Goal: Task Accomplishment & Management: Use online tool/utility

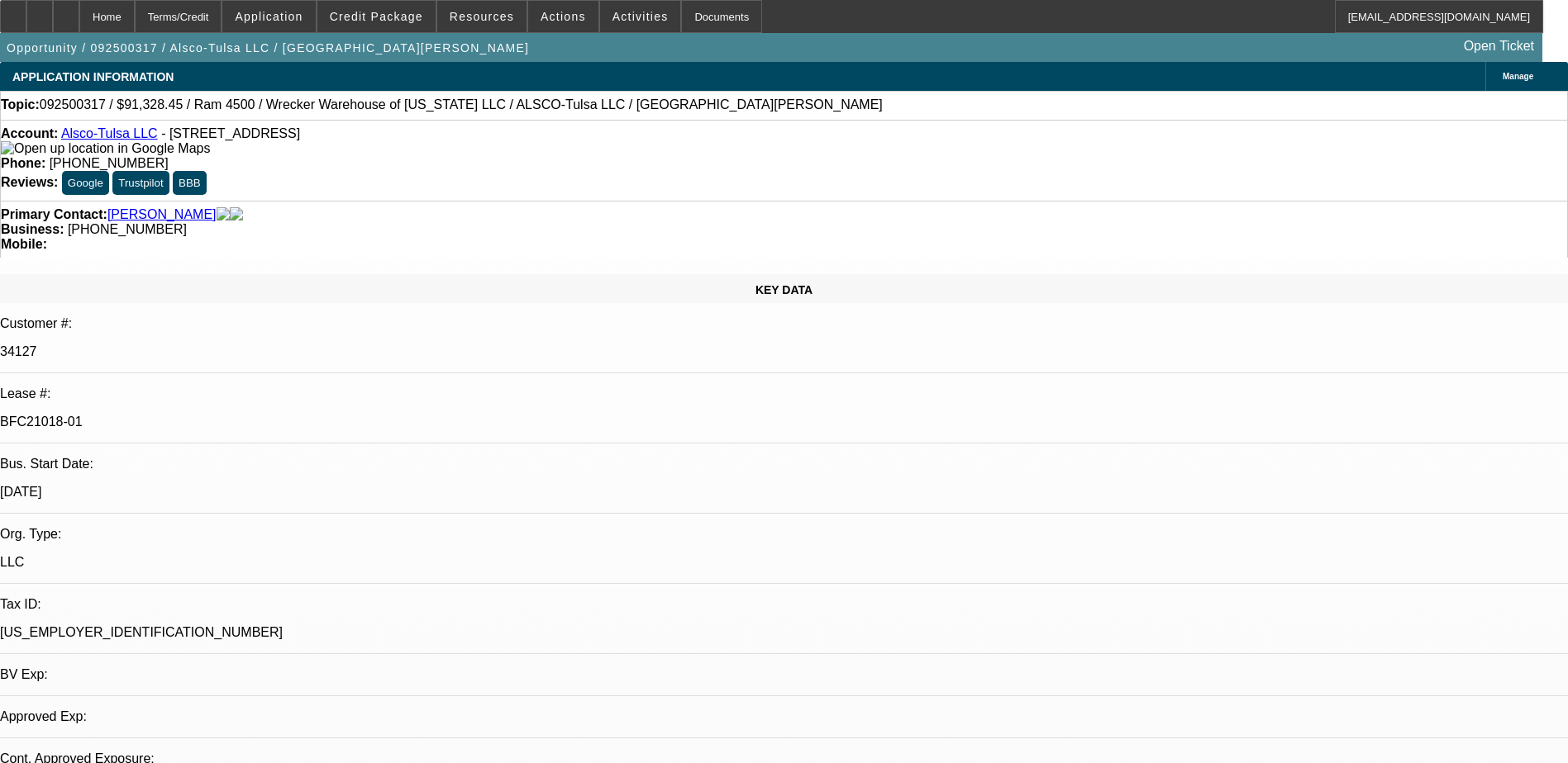
select select "0"
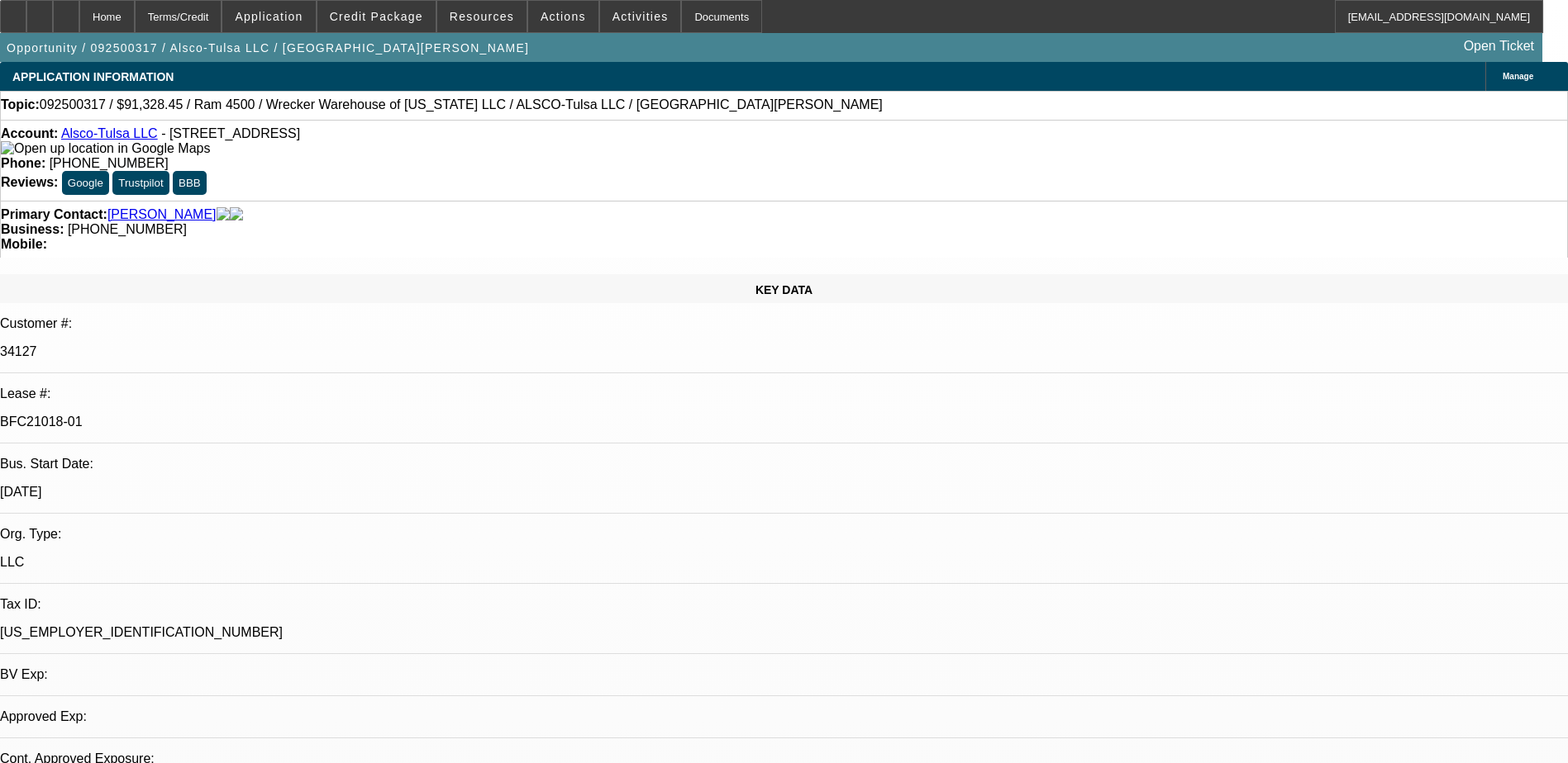
select select "0"
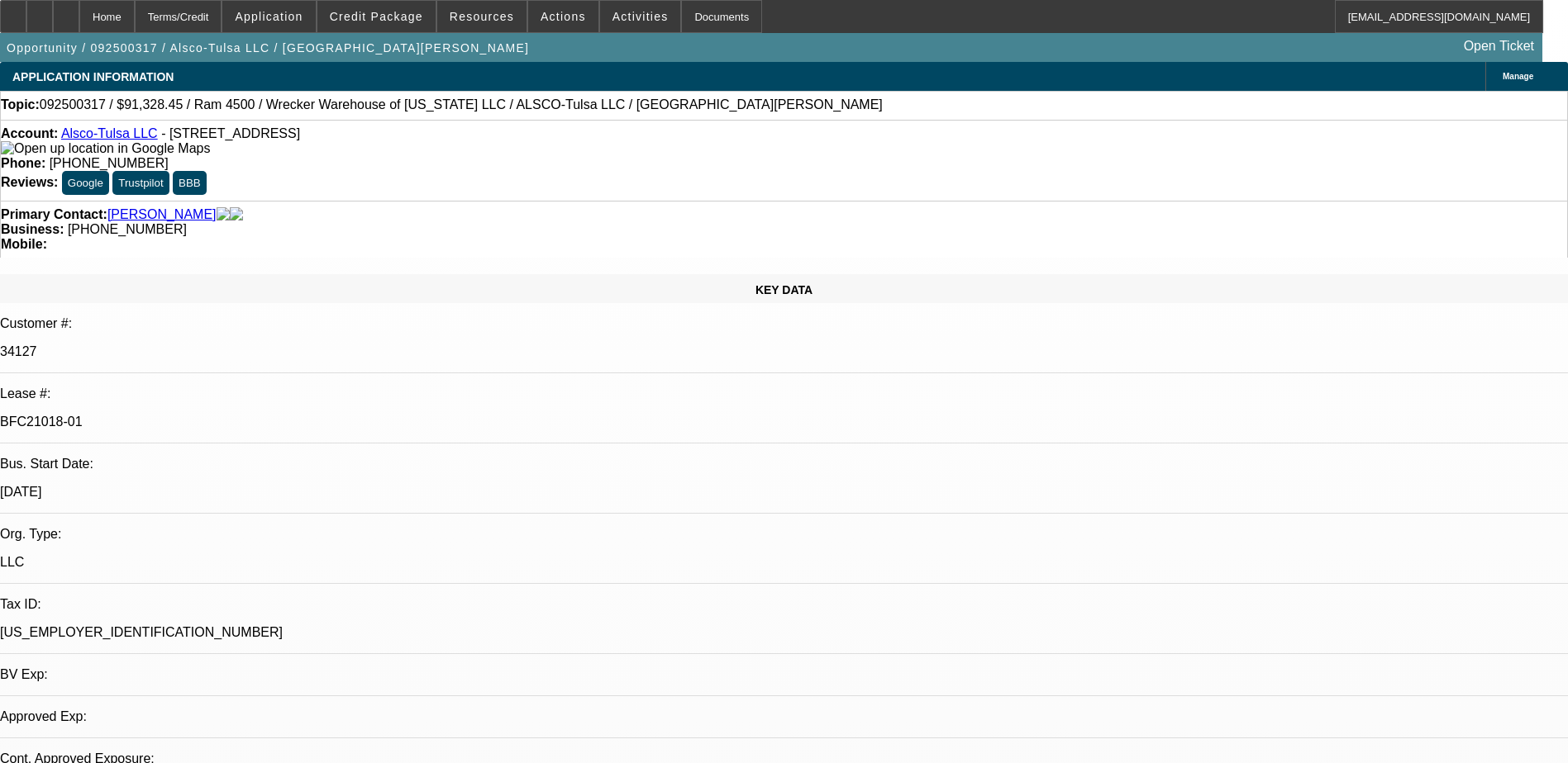
select select "0"
select select "1"
select select "6"
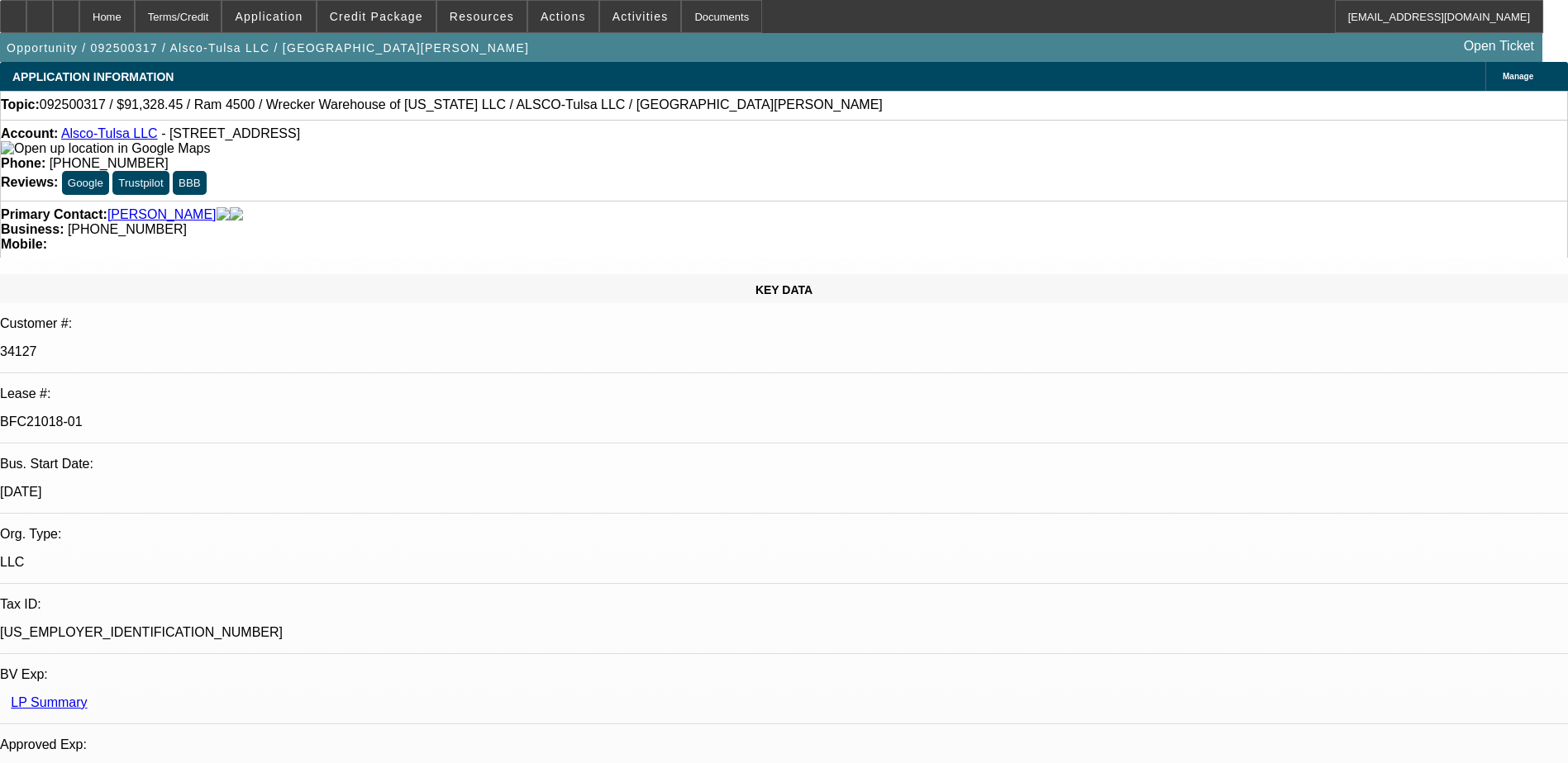
select select "1"
select select "6"
select select "1"
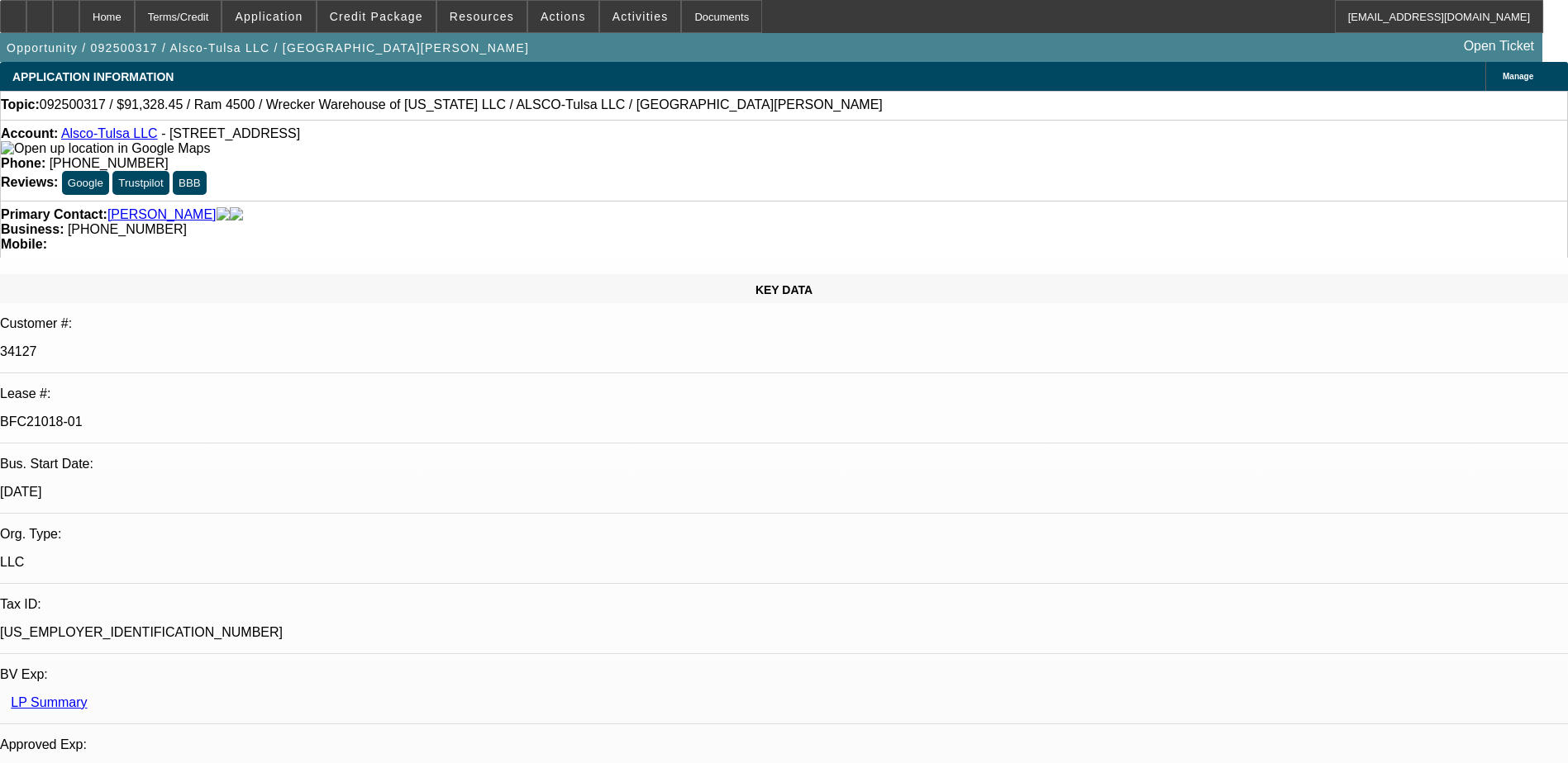
select select "6"
select select "1"
select select "6"
